Goal: Navigation & Orientation: Find specific page/section

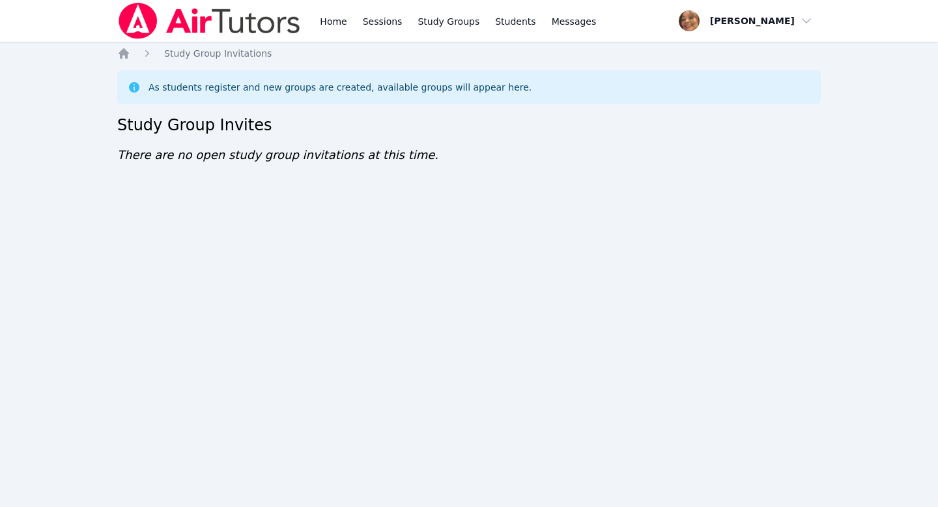
drag, startPoint x: 0, startPoint y: 0, endPoint x: 833, endPoint y: 158, distance: 847.7
click at [833, 158] on div "Home Sessions Study Groups Students Messages Open user menu [PERSON_NAME] Open …" at bounding box center [469, 253] width 938 height 507
click at [568, 23] on span "Messages" at bounding box center [574, 21] width 45 height 13
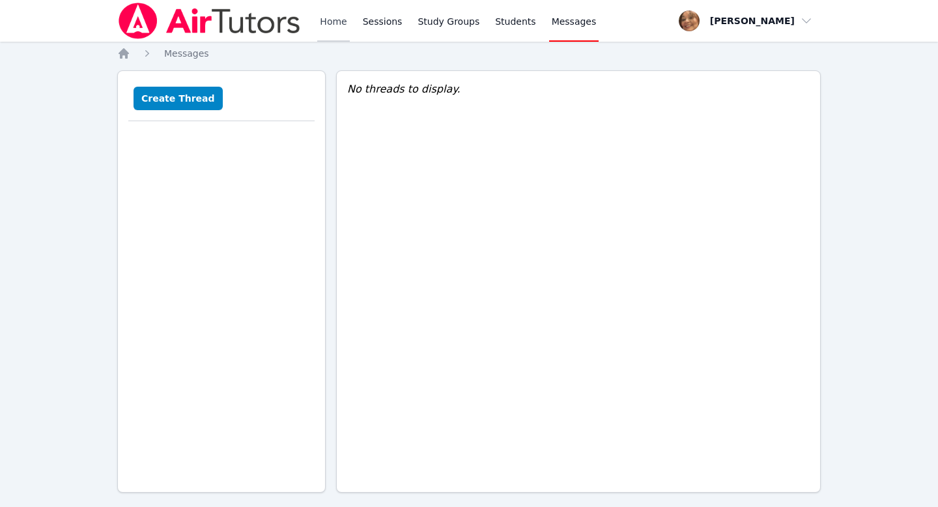
click at [340, 20] on link "Home" at bounding box center [333, 21] width 32 height 42
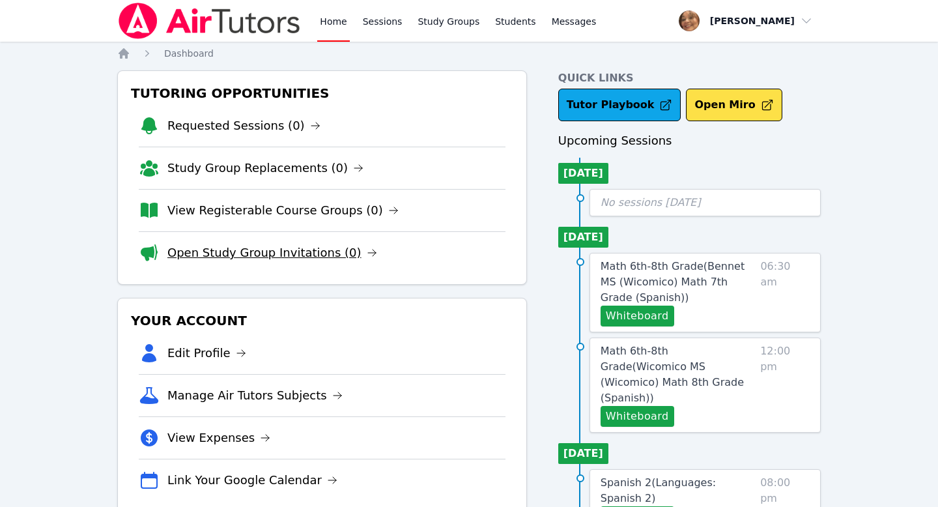
click at [254, 256] on link "Open Study Group Invitations (0)" at bounding box center [272, 253] width 210 height 18
